Goal: Transaction & Acquisition: Purchase product/service

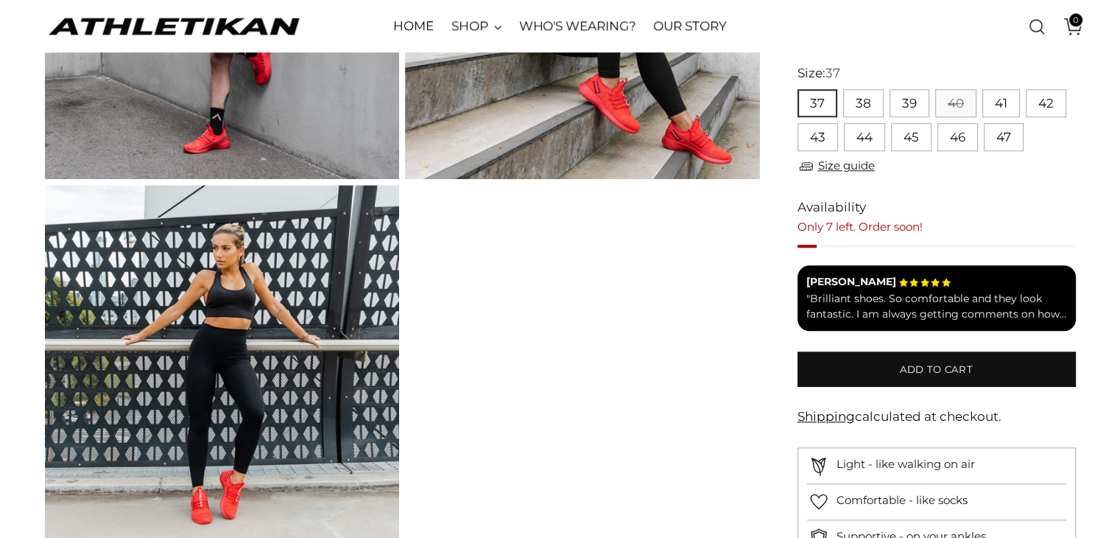
scroll to position [1379, 0]
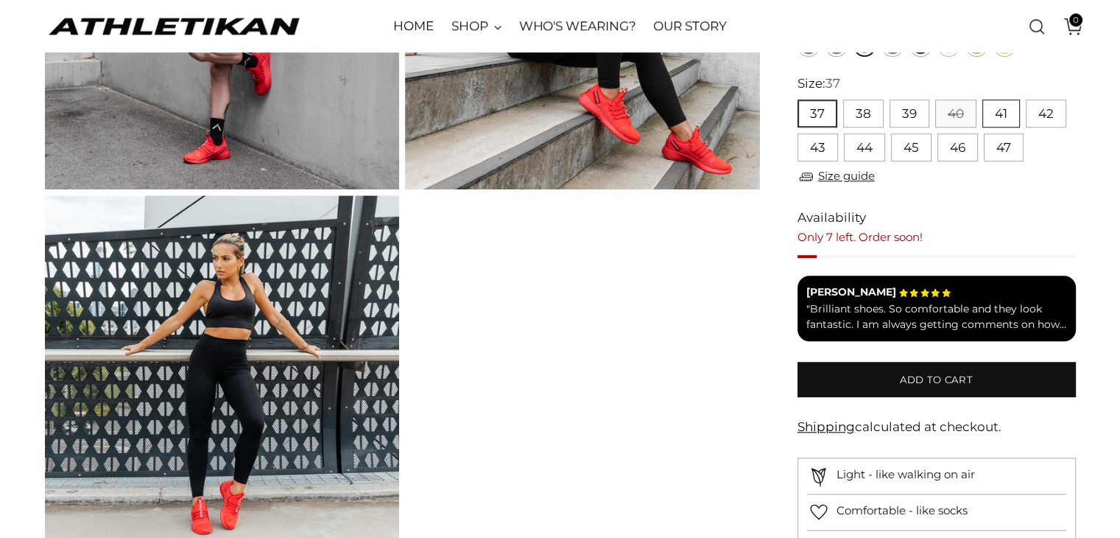
click at [1007, 116] on button "41" at bounding box center [1001, 113] width 38 height 28
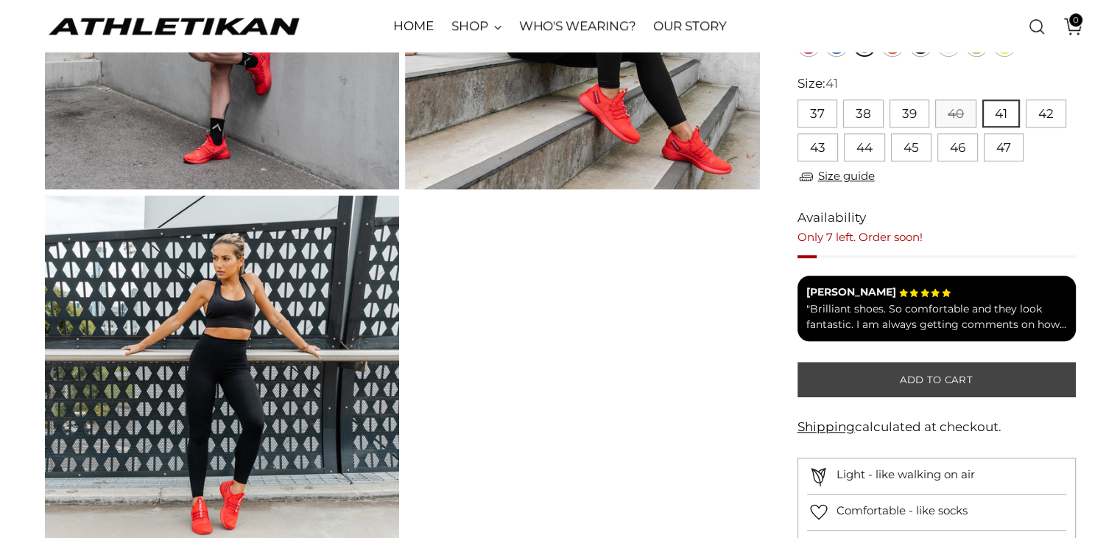
click at [981, 369] on button "Add to cart" at bounding box center [937, 379] width 278 height 35
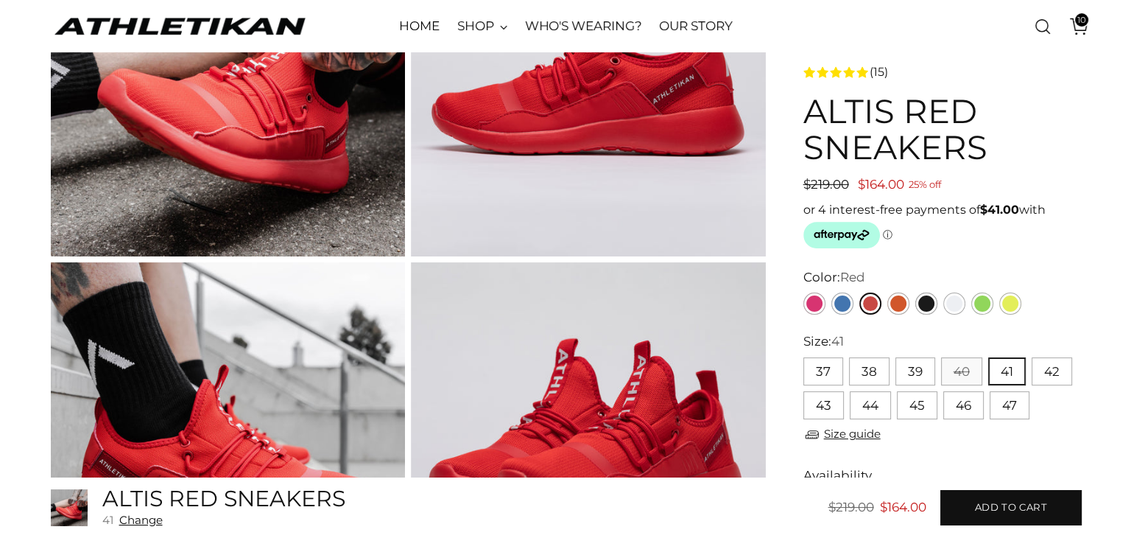
scroll to position [214, 0]
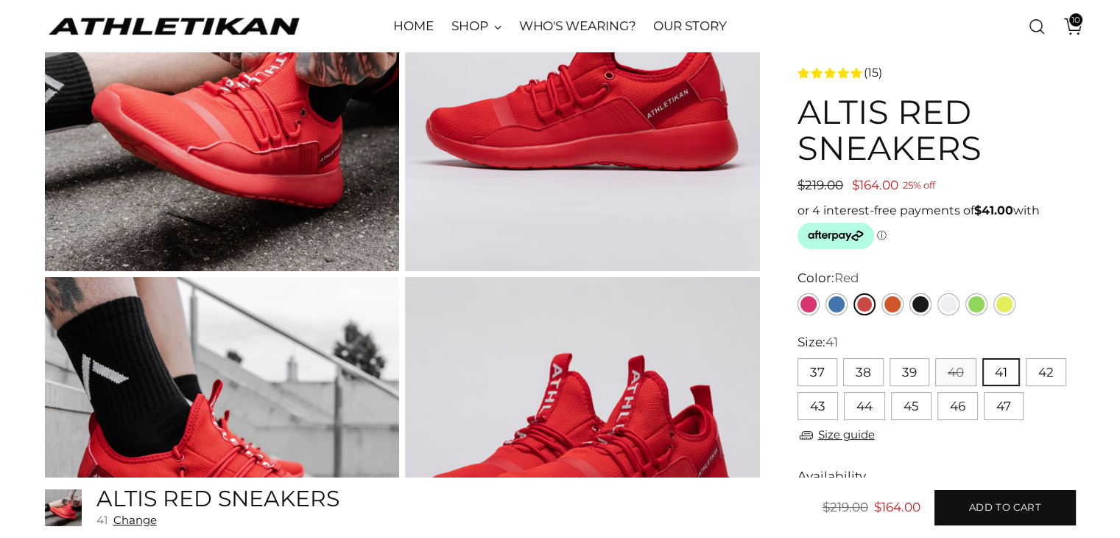
click at [1069, 19] on span "10" at bounding box center [1075, 19] width 13 height 13
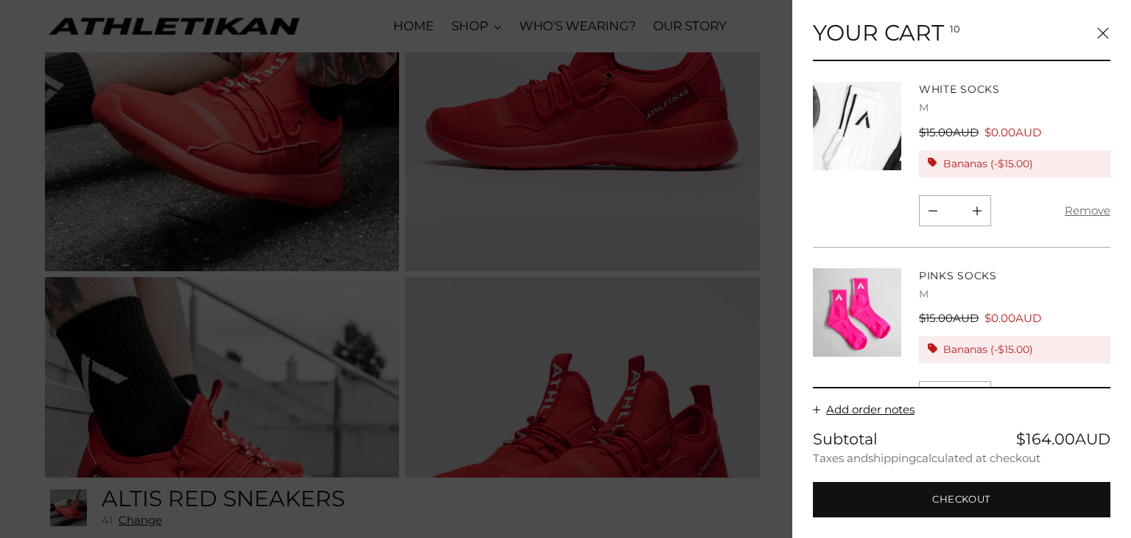
click at [1084, 270] on h4 "Pinks Socks" at bounding box center [1014, 275] width 191 height 15
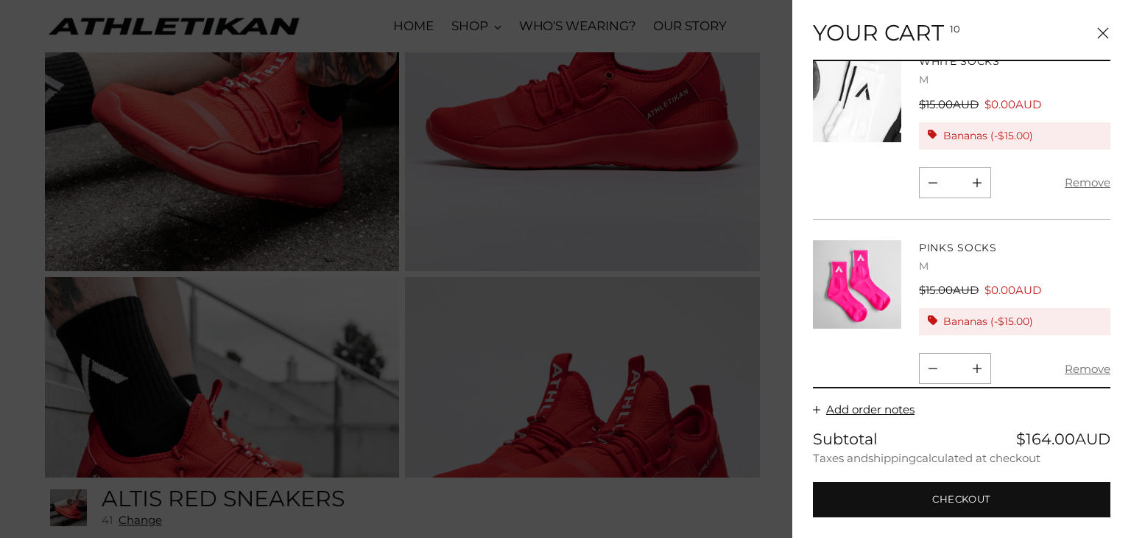
scroll to position [0, 0]
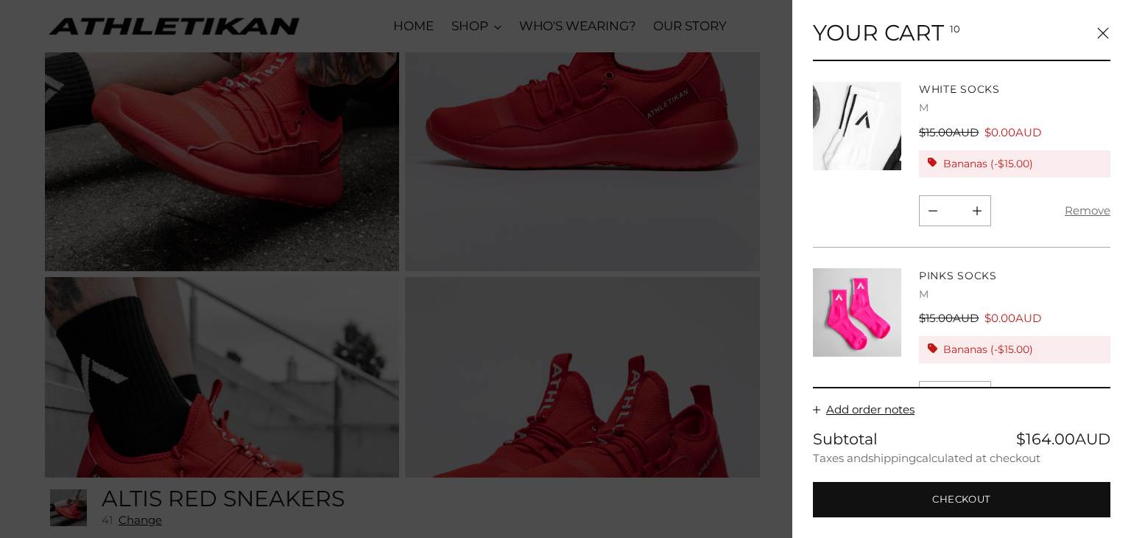
drag, startPoint x: 1049, startPoint y: 263, endPoint x: 624, endPoint y: 1, distance: 498.6
